Goal: Task Accomplishment & Management: Use online tool/utility

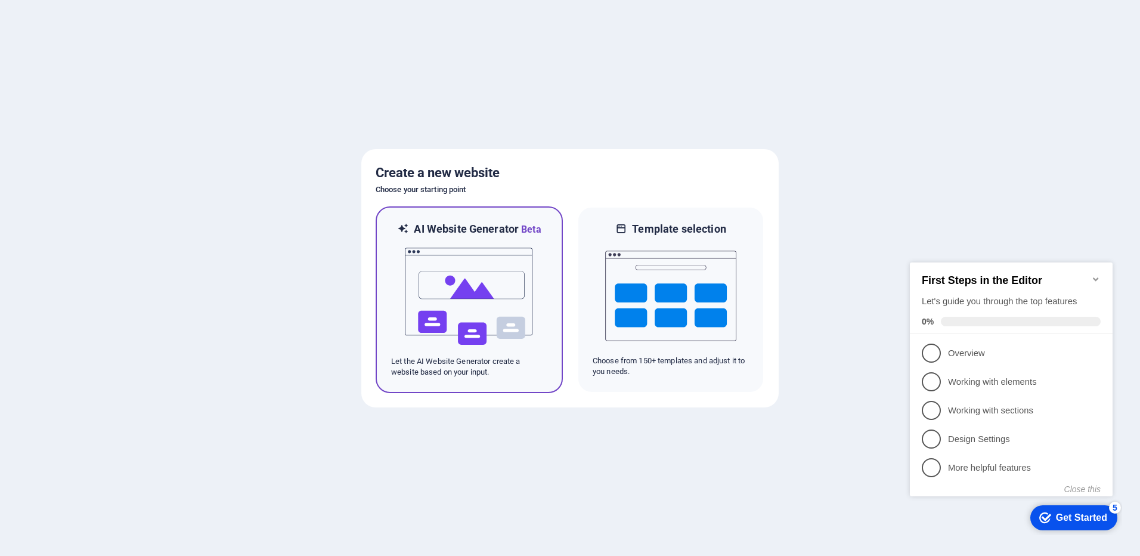
click at [450, 292] on img at bounding box center [469, 296] width 131 height 119
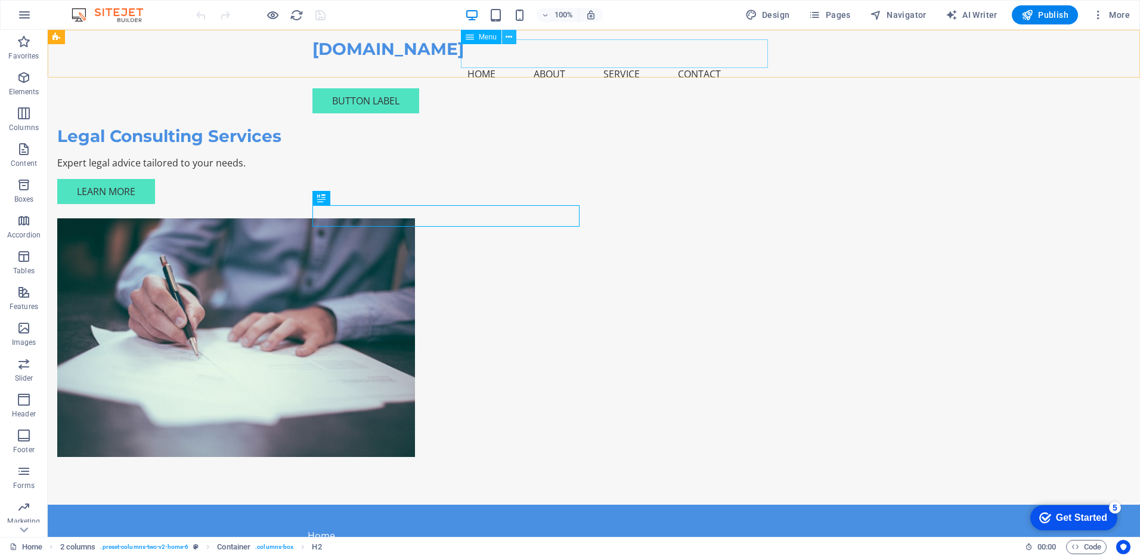
click at [508, 36] on icon at bounding box center [509, 37] width 7 height 13
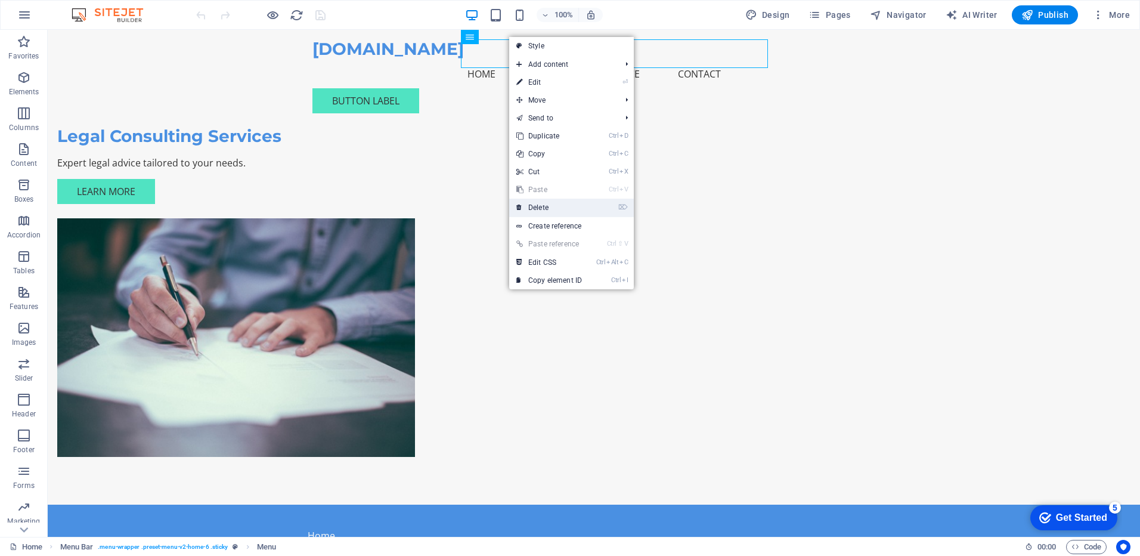
click at [549, 206] on link "⌦ Delete" at bounding box center [549, 208] width 80 height 18
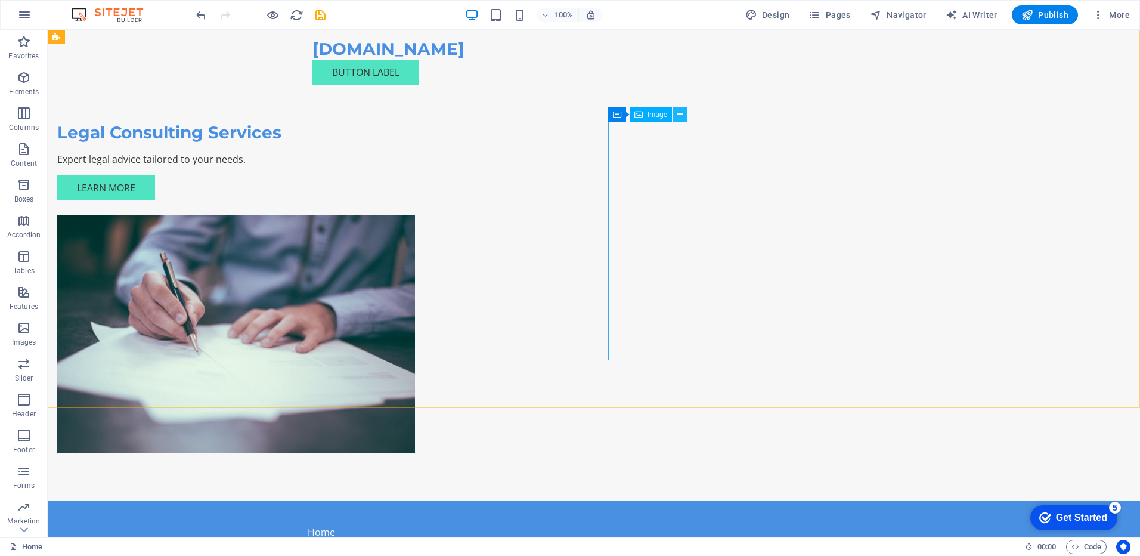
click at [677, 114] on icon at bounding box center [680, 115] width 7 height 13
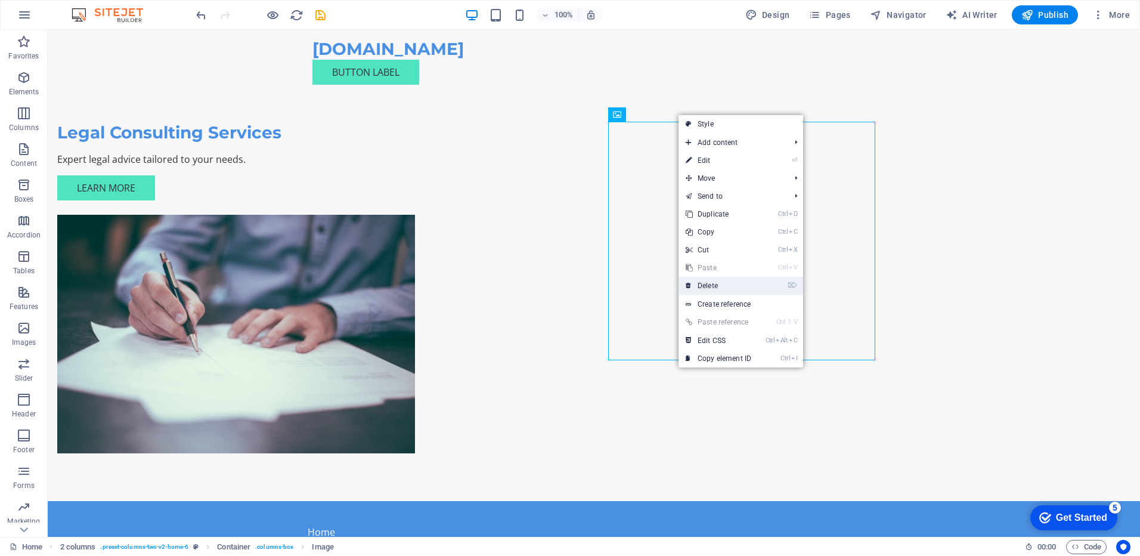
click at [706, 282] on link "⌦ Delete" at bounding box center [719, 286] width 80 height 18
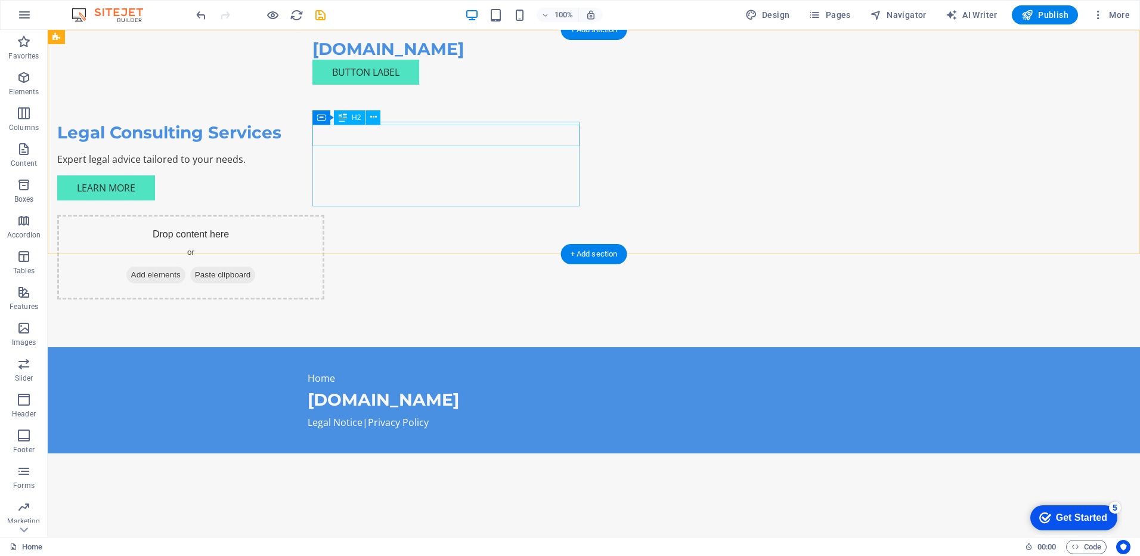
click at [324, 136] on div "Legal Consulting Services" at bounding box center [190, 132] width 267 height 21
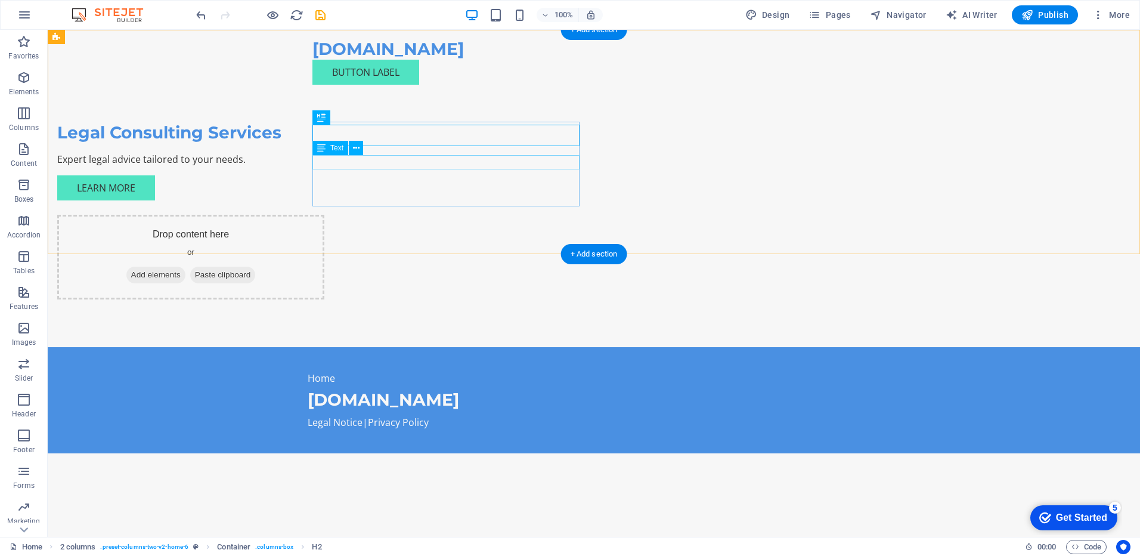
click at [324, 161] on div "Expert legal advice tailored to your needs." at bounding box center [190, 159] width 267 height 14
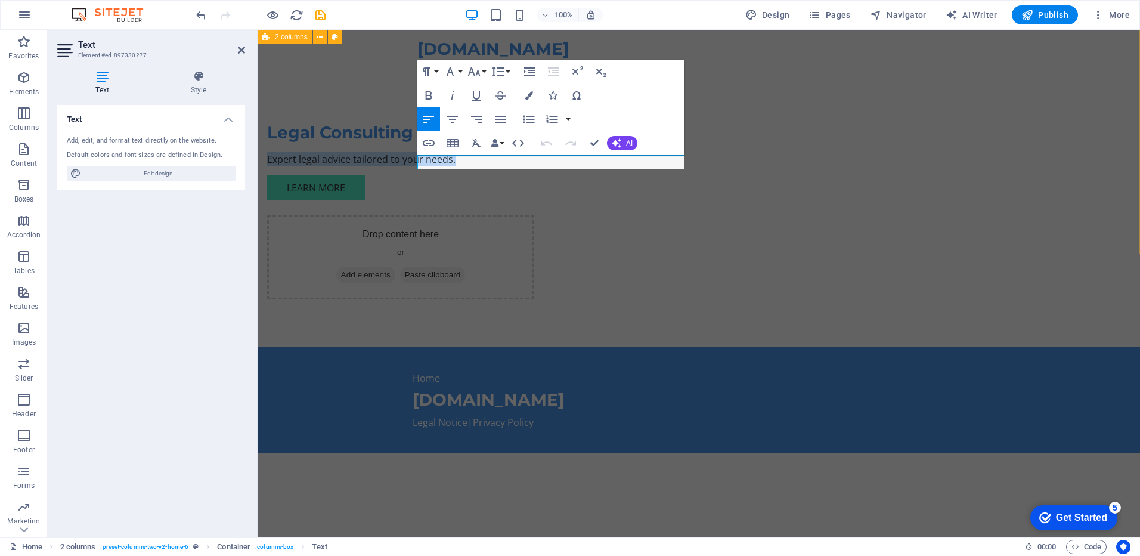
drag, startPoint x: 612, startPoint y: 160, endPoint x: 416, endPoint y: 174, distance: 196.1
click at [382, 160] on div "Legal Consulting Services Expert legal advice tailored to your needs. Learn Mor…" at bounding box center [699, 188] width 883 height 317
click at [350, 138] on div "Legal Consulting Services Learn More Drop content here or Add elements Paste cl…" at bounding box center [699, 188] width 883 height 317
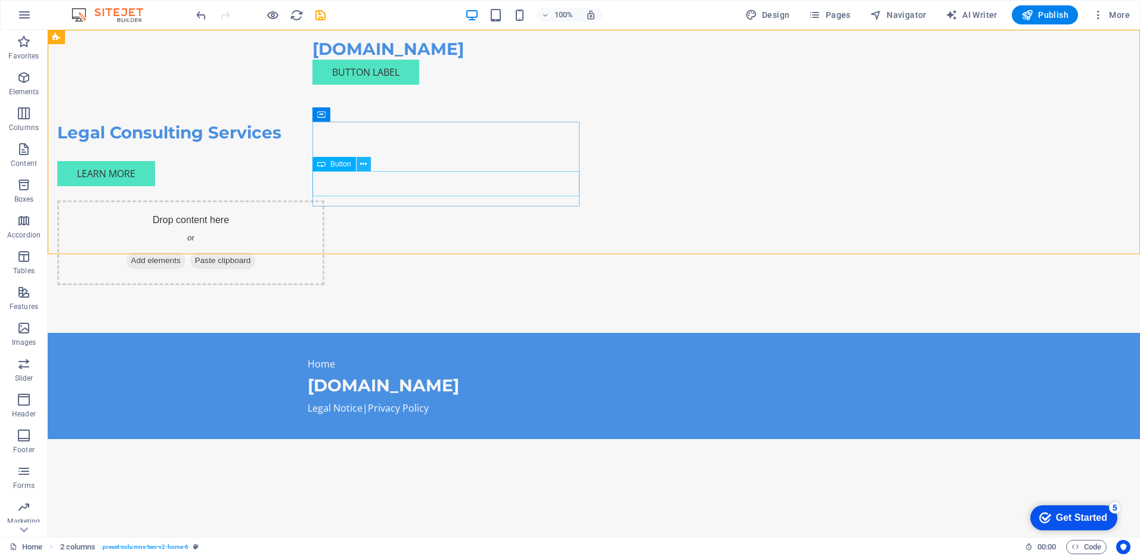
click at [367, 164] on icon at bounding box center [363, 164] width 7 height 13
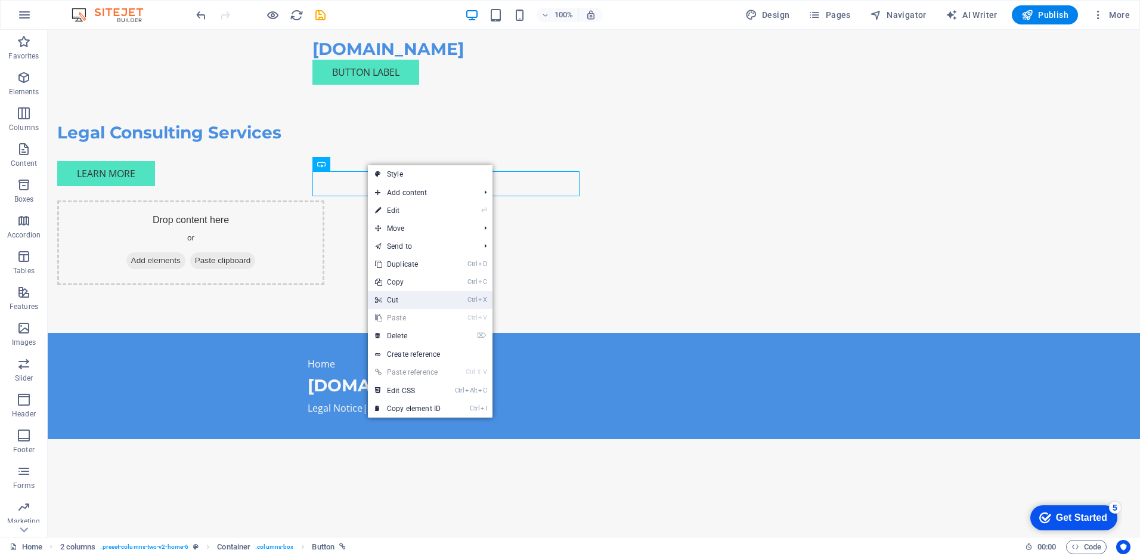
click at [400, 299] on link "Ctrl X Cut" at bounding box center [408, 300] width 80 height 18
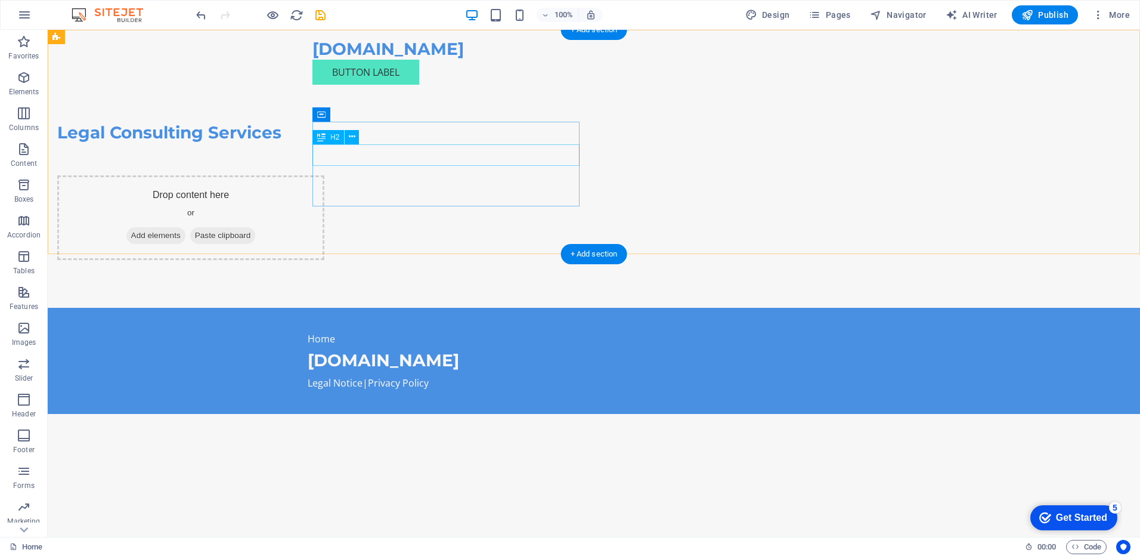
click at [324, 143] on div "Legal Consulting Services" at bounding box center [190, 132] width 267 height 21
click at [193, 156] on div "Legal Consulting Services Drop content here or Add elements Paste clipboard" at bounding box center [594, 169] width 1092 height 278
click at [324, 143] on div "Legal Consulting Services" at bounding box center [190, 132] width 267 height 21
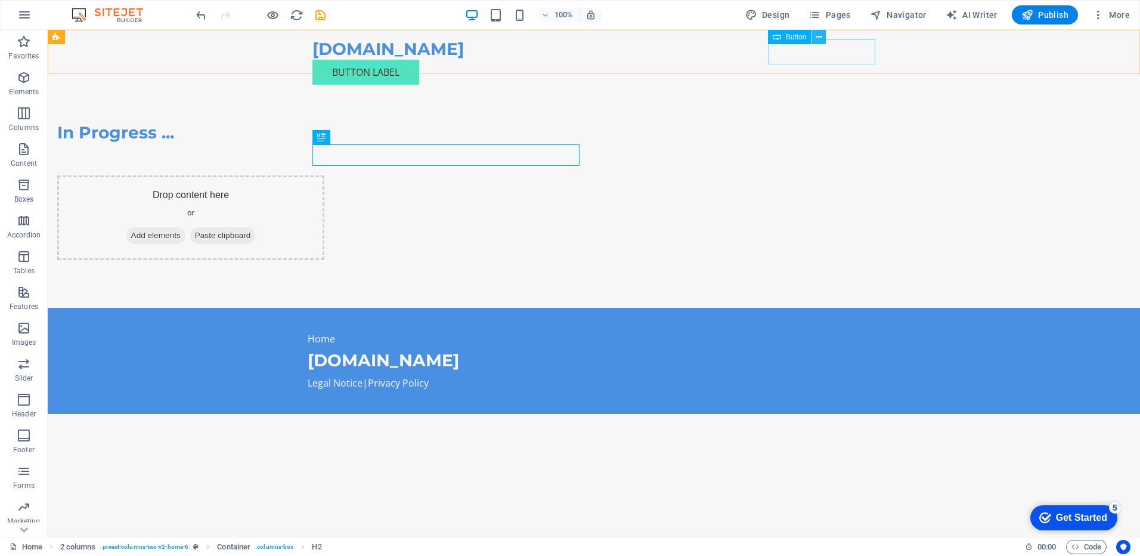
click at [816, 35] on icon at bounding box center [819, 37] width 7 height 13
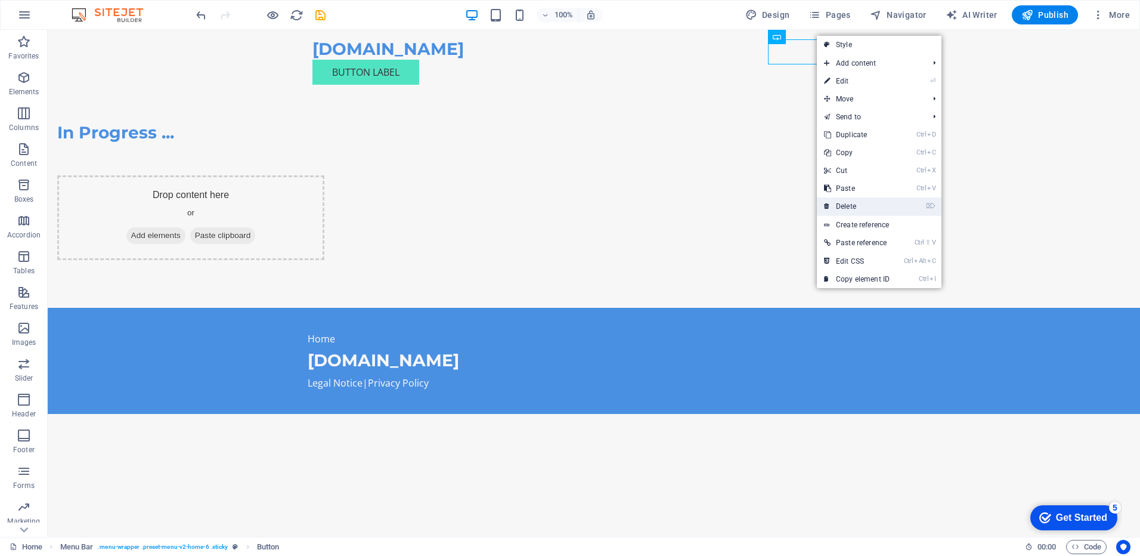
click at [849, 201] on link "⌦ Delete" at bounding box center [857, 206] width 80 height 18
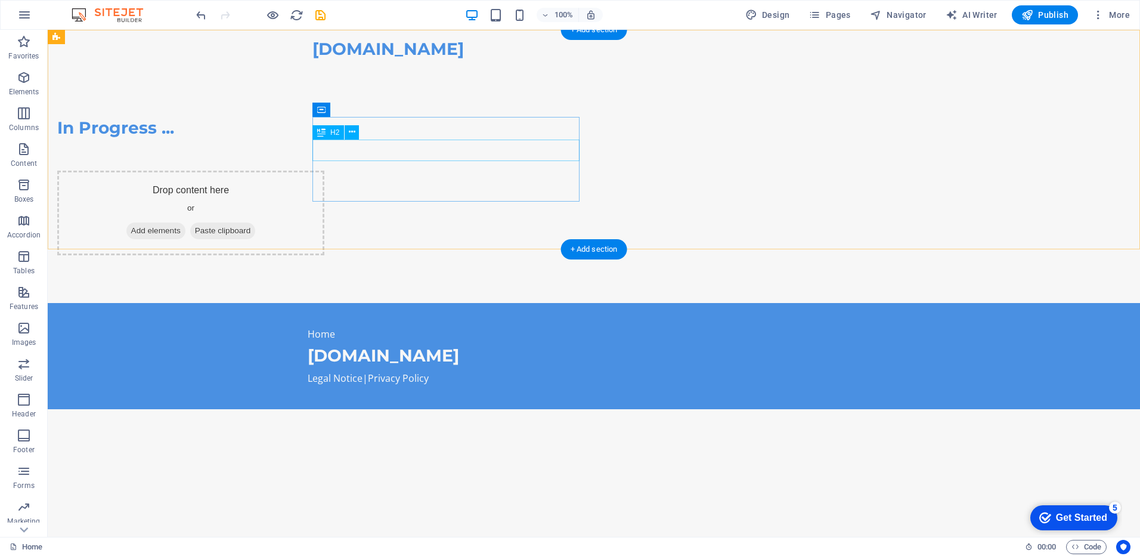
click at [324, 138] on div "In Progress ..." at bounding box center [190, 127] width 267 height 21
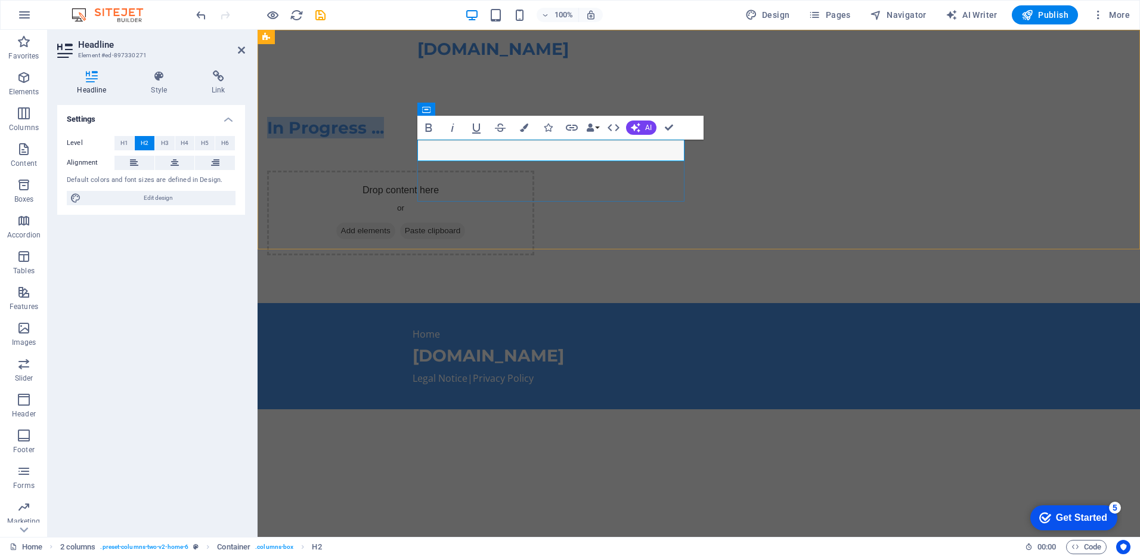
click at [534, 138] on h2 "In Progress ..." at bounding box center [400, 127] width 267 height 21
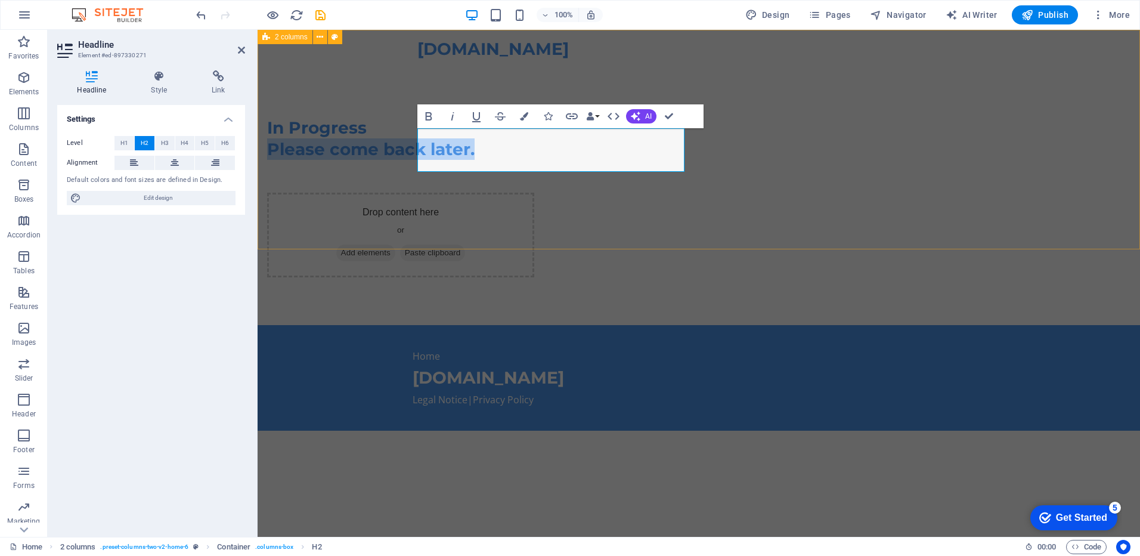
drag, startPoint x: 566, startPoint y: 157, endPoint x: 392, endPoint y: 150, distance: 174.8
click at [392, 150] on div "In Progress ‌Please come back later. Drop content here or Add elements Paste cl…" at bounding box center [699, 177] width 883 height 295
click at [227, 144] on span "H6" at bounding box center [225, 143] width 8 height 14
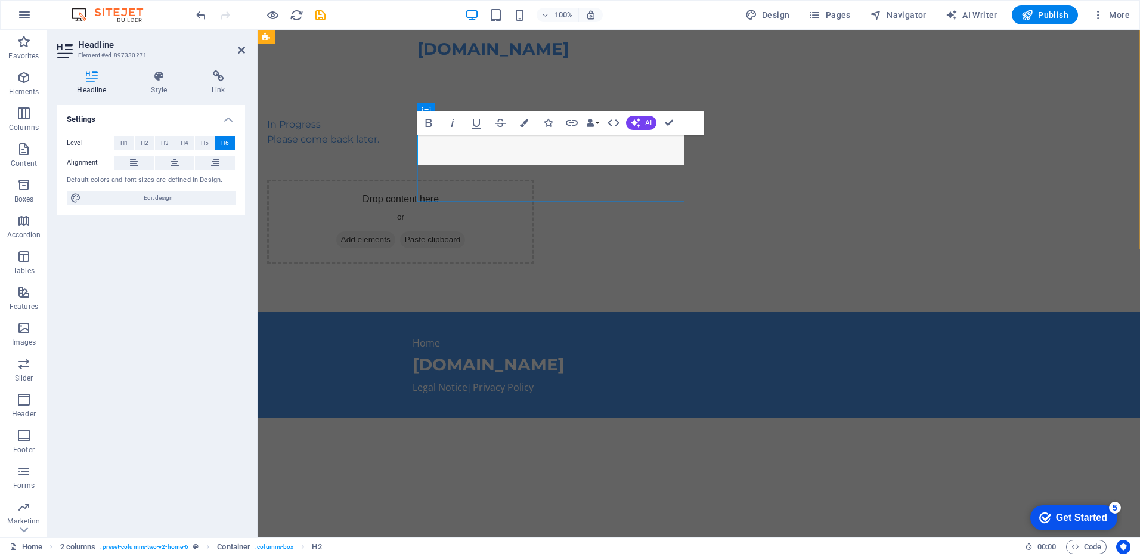
click at [436, 143] on h6 "In Progress ‌Please come back later." at bounding box center [400, 132] width 267 height 30
click at [458, 141] on h6 "In Progress ‌Please come back later." at bounding box center [400, 132] width 267 height 30
drag, startPoint x: 429, startPoint y: 145, endPoint x: 411, endPoint y: 142, distance: 18.2
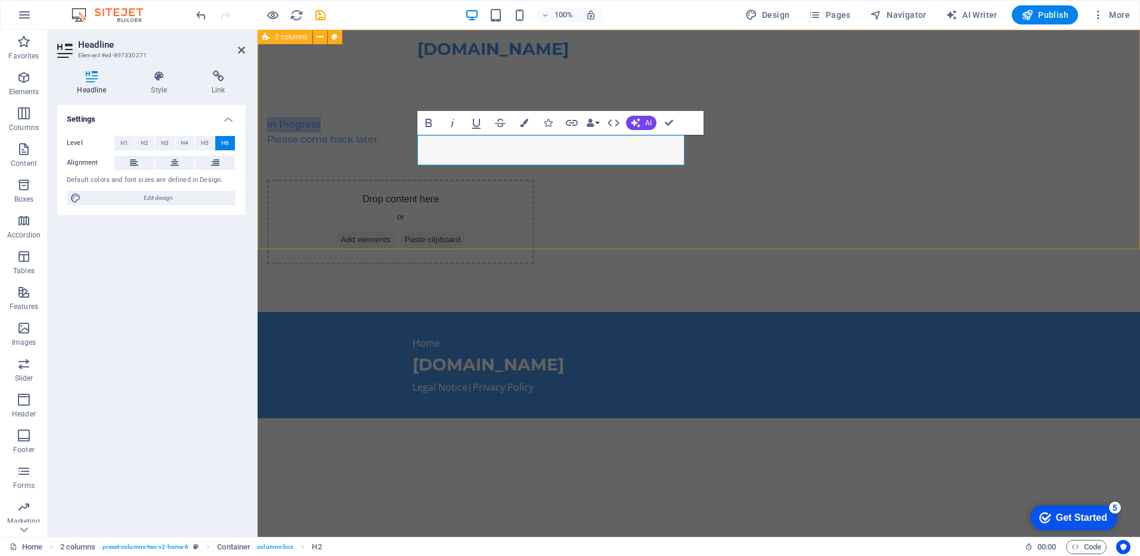
click at [411, 142] on div "In Progress ‌Please come back later. Drop content here or Add elements Paste cl…" at bounding box center [699, 171] width 883 height 282
click at [118, 142] on button "H1" at bounding box center [124, 143] width 20 height 14
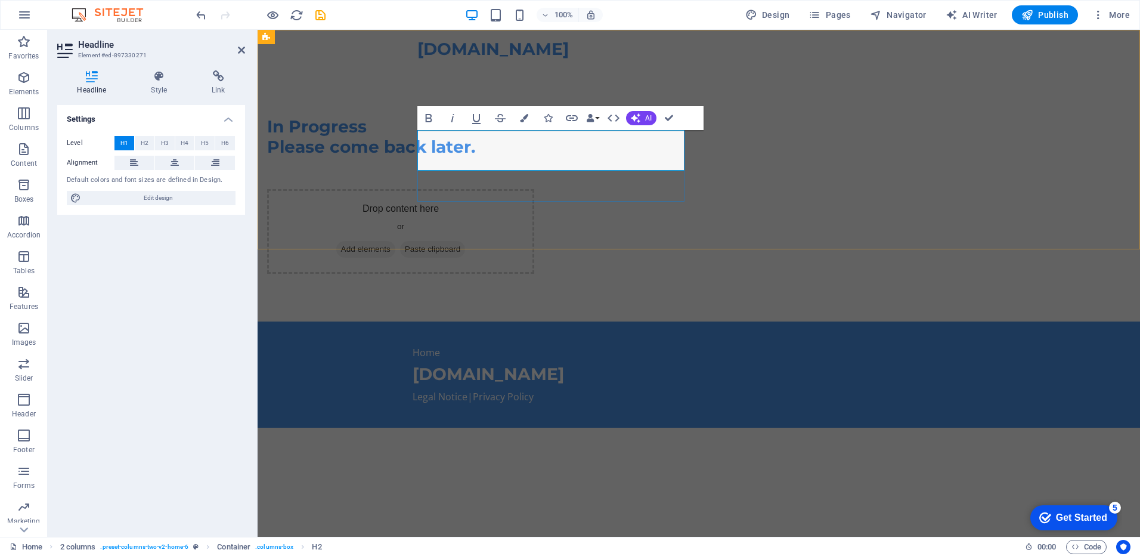
click at [534, 157] on h1 "In Progress ‌Please come back later." at bounding box center [400, 137] width 267 height 41
drag, startPoint x: 610, startPoint y: 155, endPoint x: 502, endPoint y: 160, distance: 108.1
click at [502, 157] on h1 "In Progress ‌Please come back later." at bounding box center [400, 137] width 267 height 41
drag, startPoint x: 522, startPoint y: 143, endPoint x: 528, endPoint y: 145, distance: 6.4
click at [524, 143] on h1 "In Progress ‌Please come back later." at bounding box center [400, 137] width 267 height 41
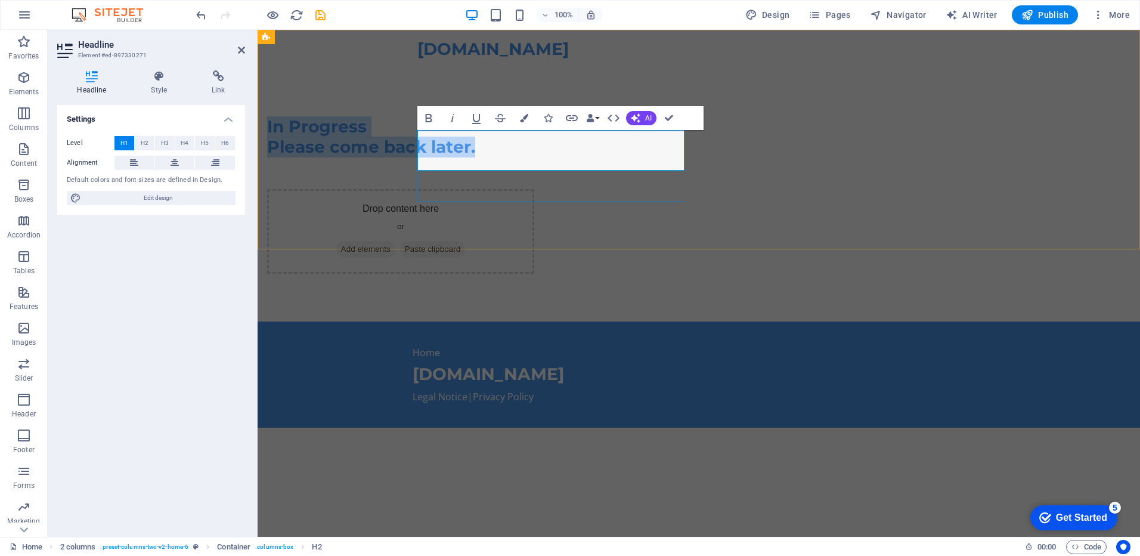
drag, startPoint x: 642, startPoint y: 160, endPoint x: 420, endPoint y: 141, distance: 222.6
click at [420, 141] on h1 "In Progress ‌Please come back later." at bounding box center [400, 137] width 267 height 41
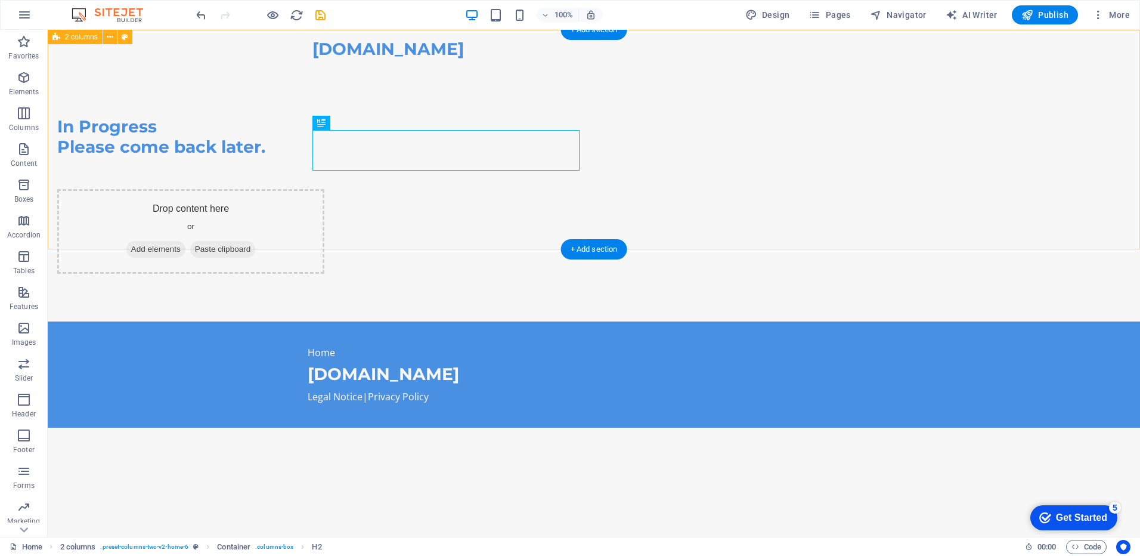
click at [960, 161] on div "In Progress Please come back later. Drop content here or Add elements Paste cli…" at bounding box center [594, 176] width 1092 height 292
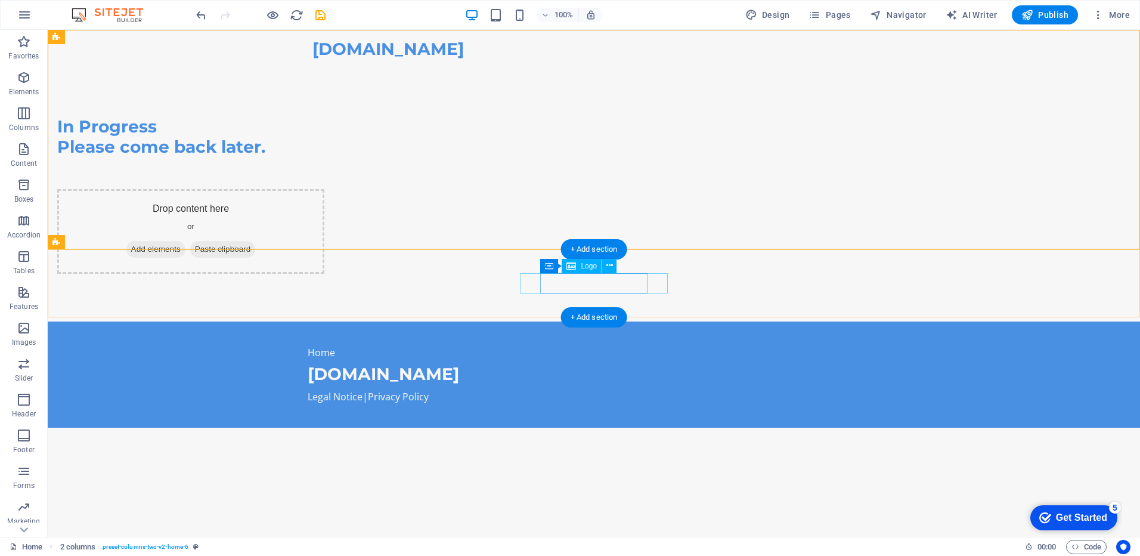
click at [614, 364] on div "[DOMAIN_NAME]" at bounding box center [594, 374] width 572 height 20
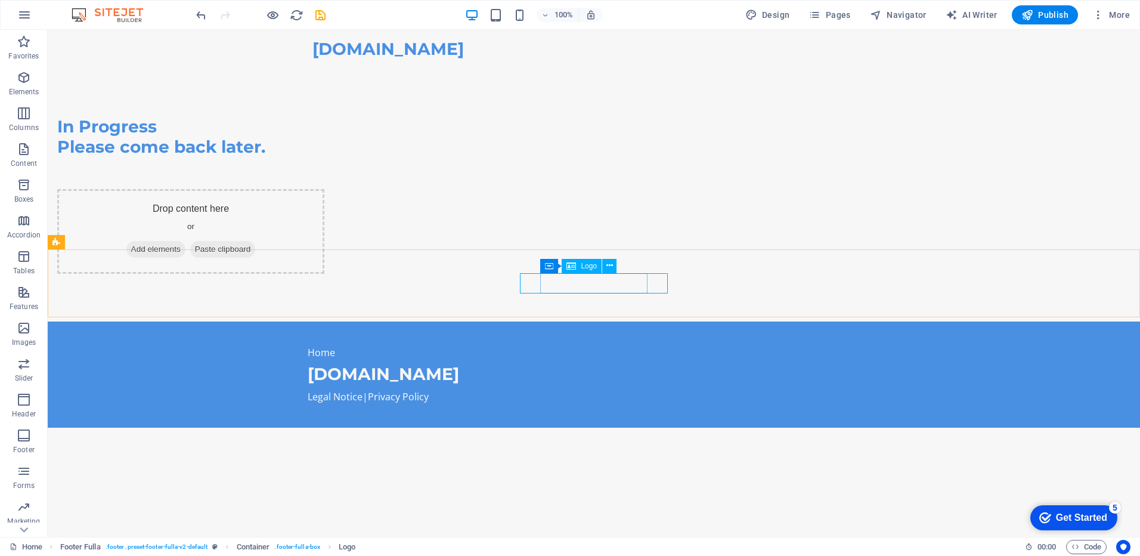
click at [601, 264] on div "Logo" at bounding box center [582, 266] width 40 height 14
click at [607, 267] on icon at bounding box center [609, 265] width 7 height 13
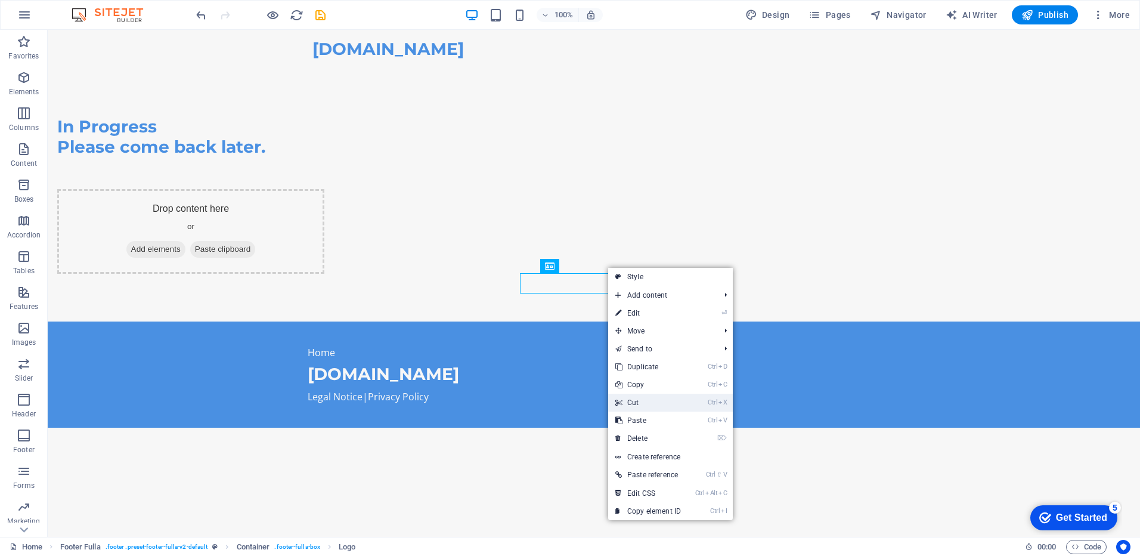
click at [648, 400] on link "Ctrl X Cut" at bounding box center [648, 403] width 80 height 18
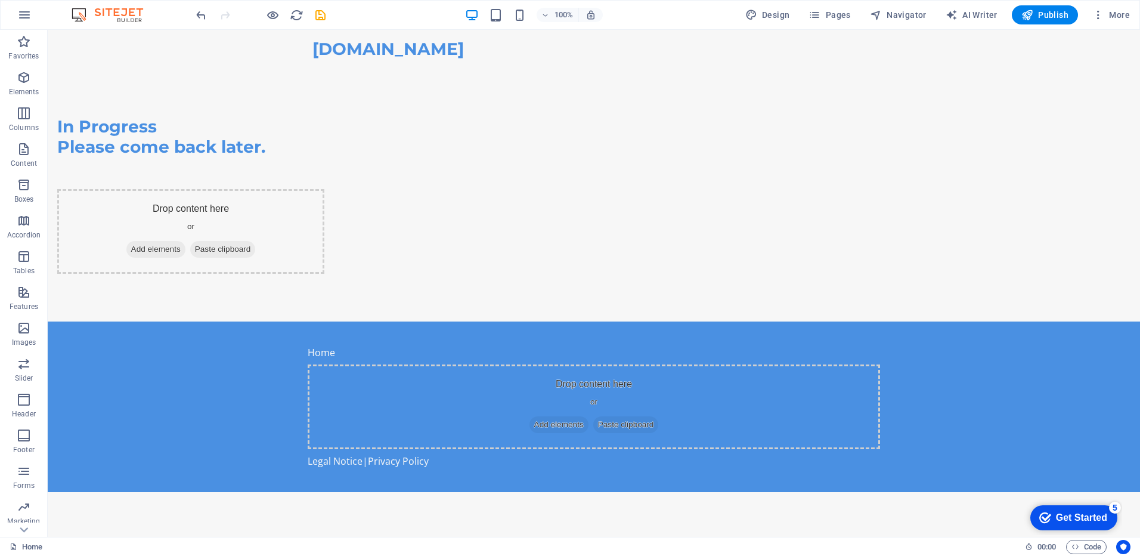
click at [712, 454] on html "Skip to main content [DOMAIN_NAME] Menu In Progress Please come back later. Dro…" at bounding box center [594, 261] width 1092 height 462
click at [805, 309] on button at bounding box center [799, 312] width 14 height 14
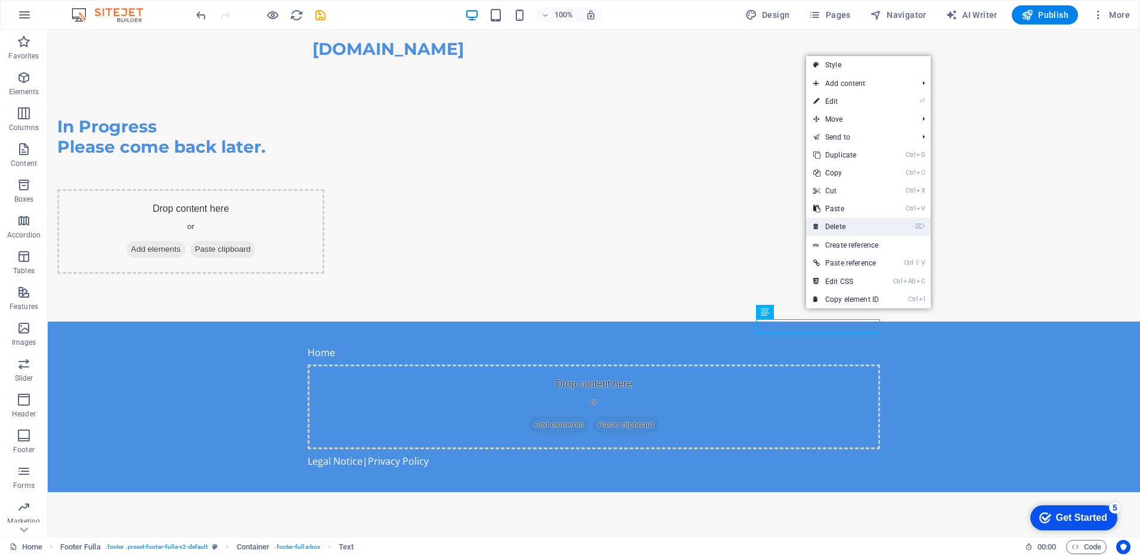
click at [845, 225] on link "⌦ Delete" at bounding box center [846, 227] width 80 height 18
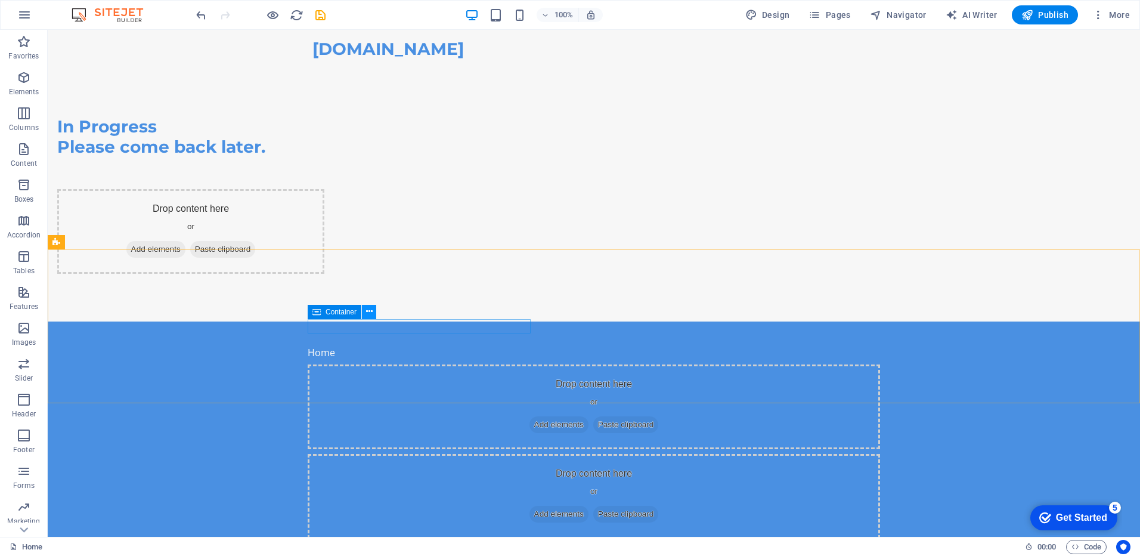
click at [370, 312] on icon at bounding box center [369, 311] width 7 height 13
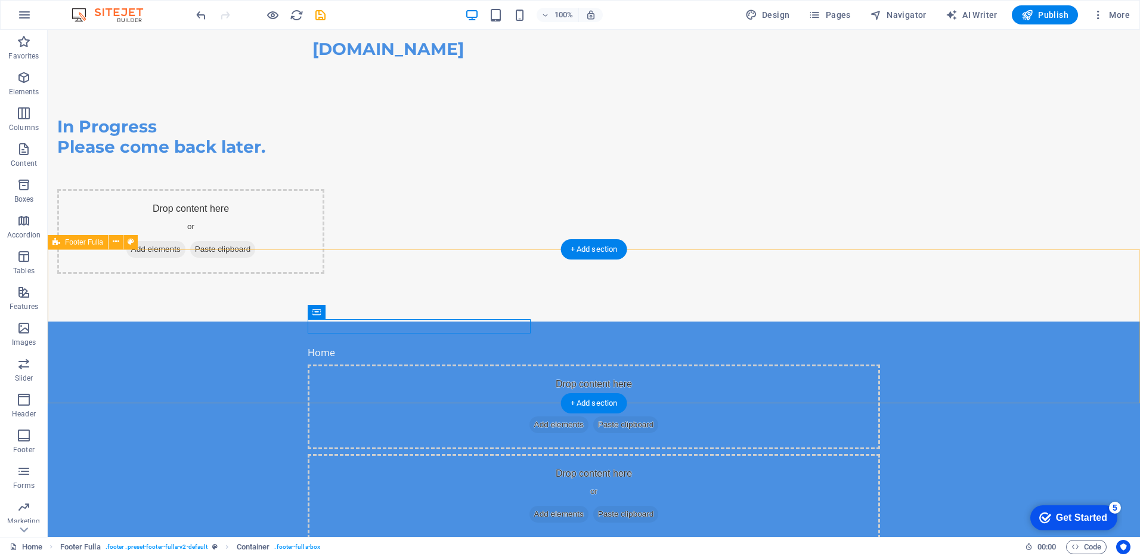
click at [135, 321] on div "Home Drop content here or Add elements Paste clipboard Drop content here or Add…" at bounding box center [594, 441] width 1092 height 241
click at [113, 244] on icon at bounding box center [116, 242] width 7 height 13
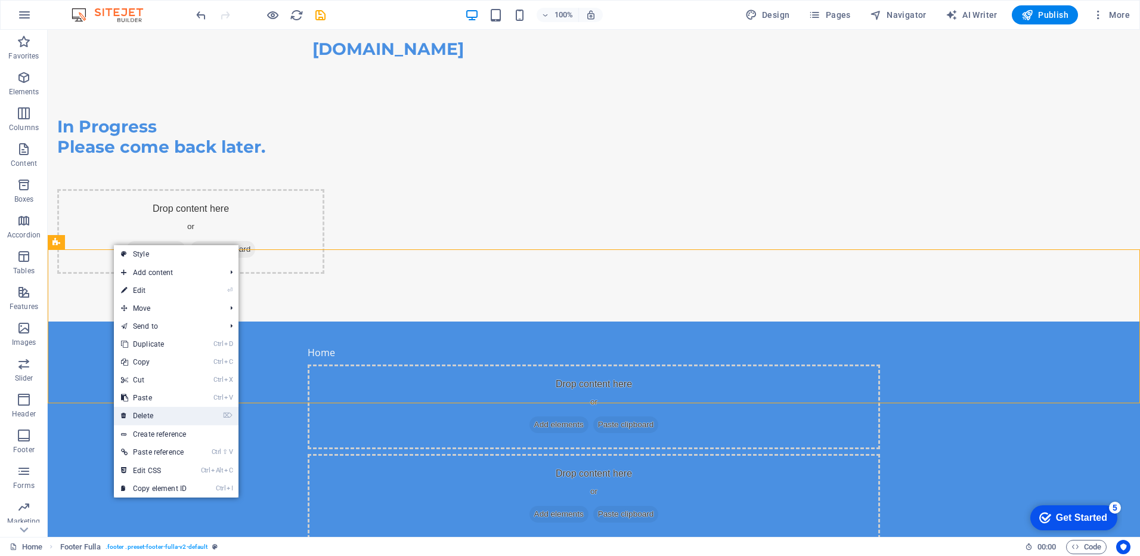
click at [151, 415] on link "⌦ Delete" at bounding box center [154, 416] width 80 height 18
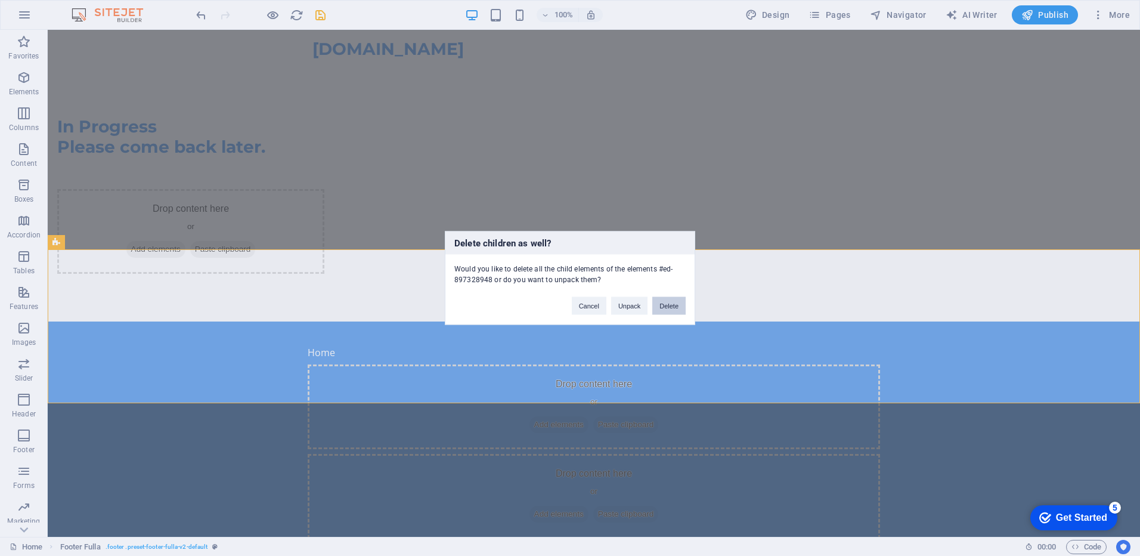
drag, startPoint x: 680, startPoint y: 302, endPoint x: 627, endPoint y: 281, distance: 57.8
click at [680, 302] on button "Delete" at bounding box center [668, 306] width 33 height 18
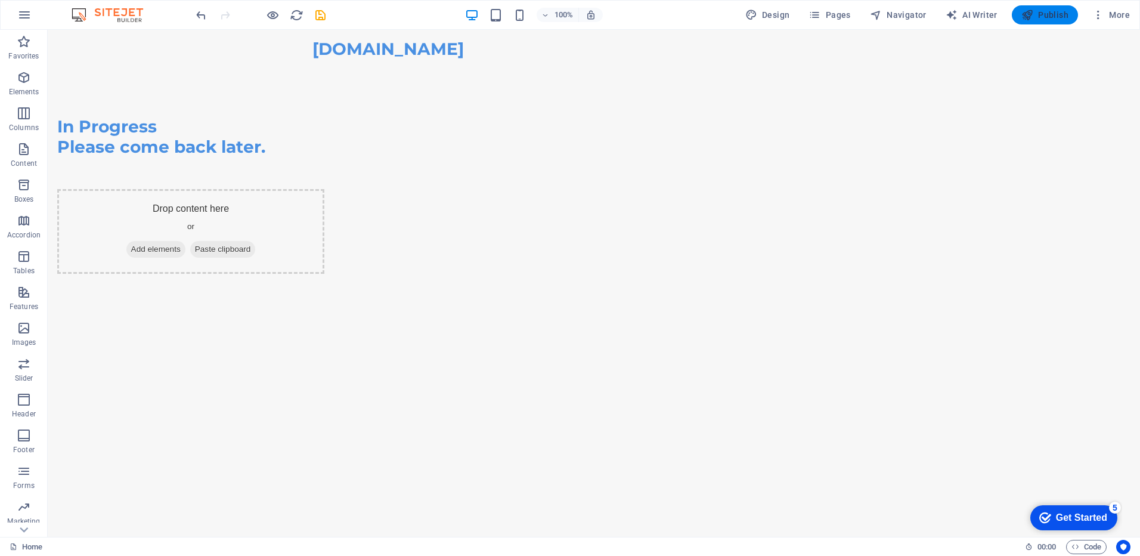
click at [1049, 12] on span "Publish" at bounding box center [1044, 15] width 47 height 12
